Goal: Find specific page/section: Find specific page/section

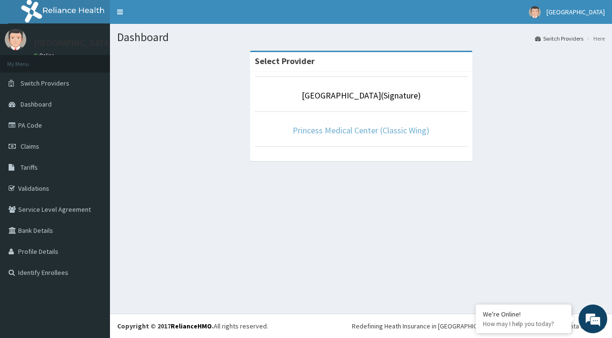
click at [356, 134] on link "Princess Medical Center (Classic Wing)" at bounding box center [361, 130] width 137 height 11
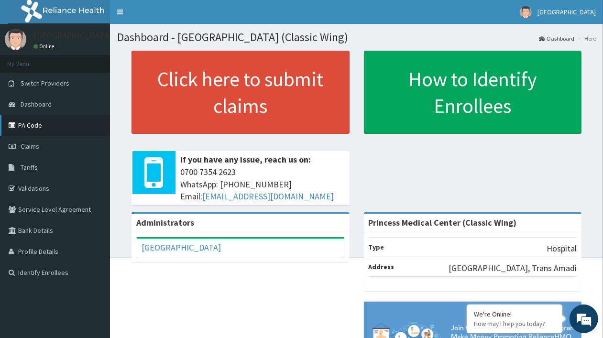
click at [68, 127] on link "PA Code" at bounding box center [55, 125] width 110 height 21
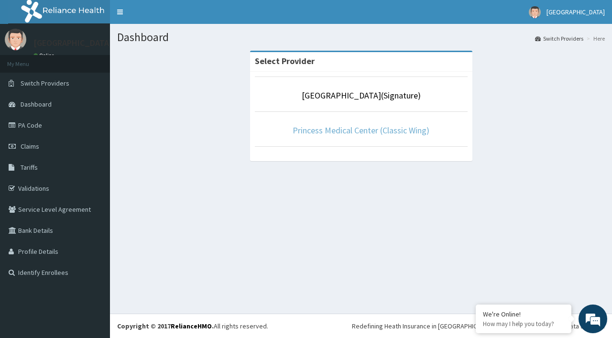
click at [392, 132] on link "Princess Medical Center (Classic Wing)" at bounding box center [361, 130] width 137 height 11
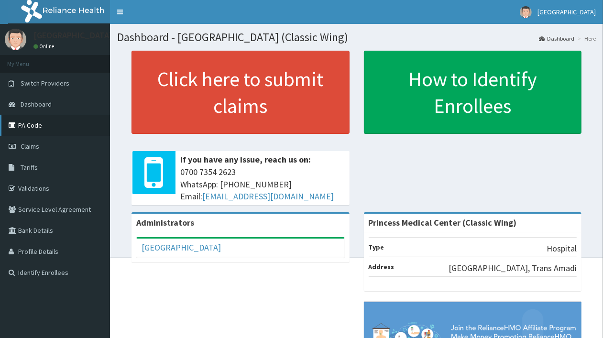
click at [56, 120] on link "PA Code" at bounding box center [55, 125] width 110 height 21
